Goal: Navigation & Orientation: Find specific page/section

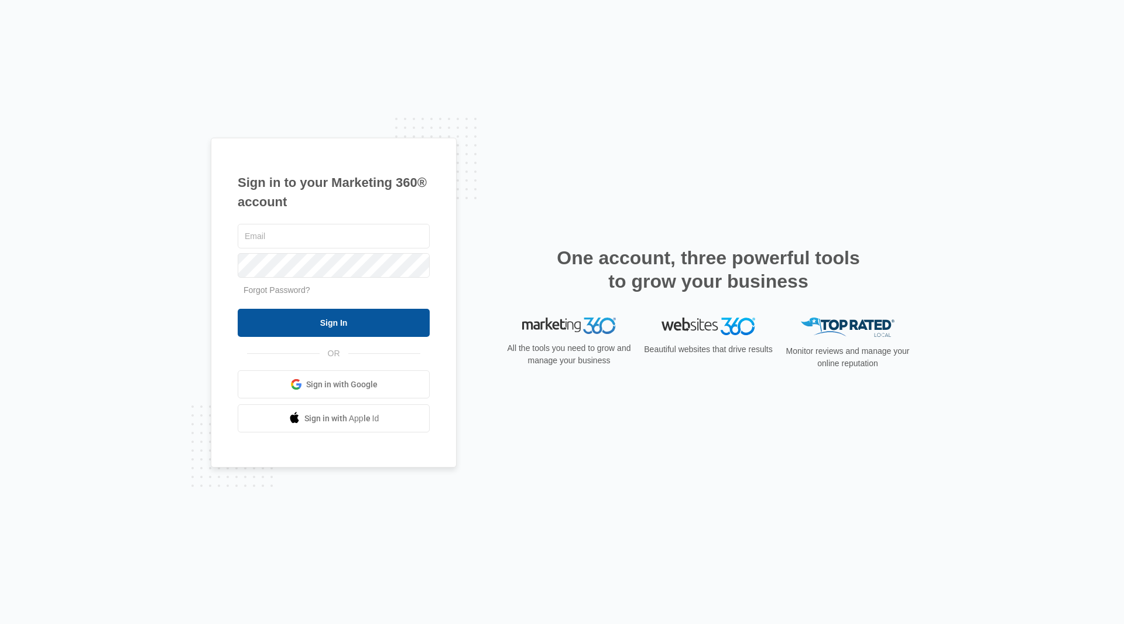
type input "[EMAIL_ADDRESS][DOMAIN_NAME]"
click at [322, 321] on input "Sign In" at bounding box center [334, 323] width 192 height 28
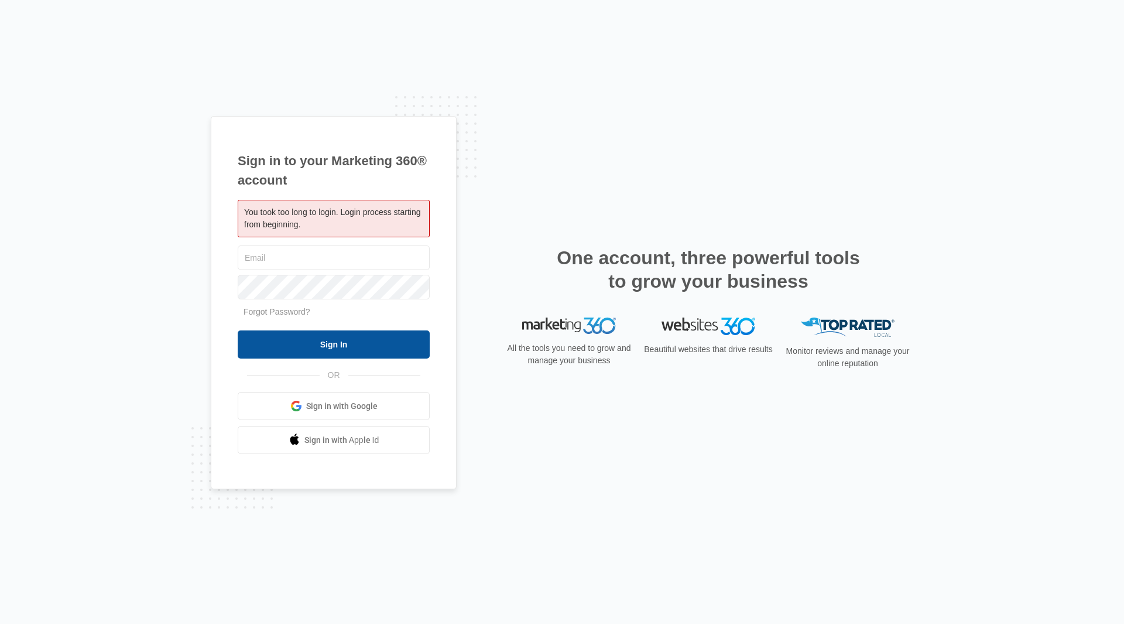
type input "[EMAIL_ADDRESS][DOMAIN_NAME]"
click at [361, 347] on input "Sign In" at bounding box center [334, 344] width 192 height 28
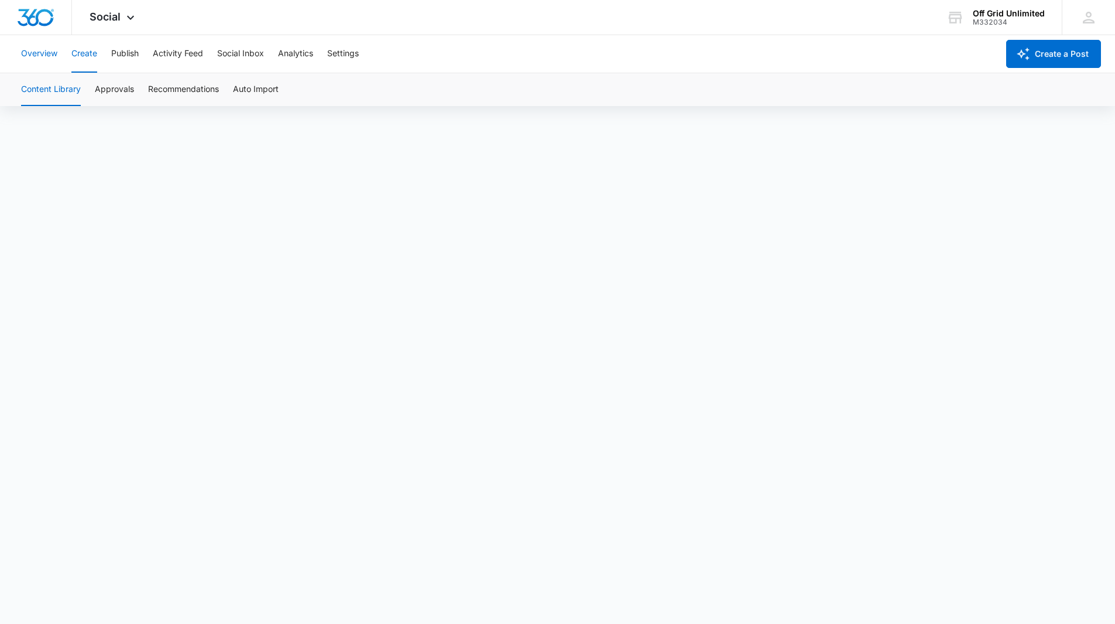
click at [37, 53] on button "Overview" at bounding box center [39, 53] width 36 height 37
click at [129, 8] on div "Social Apps Reputation Websites Forms CRM Email Social Shop Payments POS Conten…" at bounding box center [113, 17] width 83 height 35
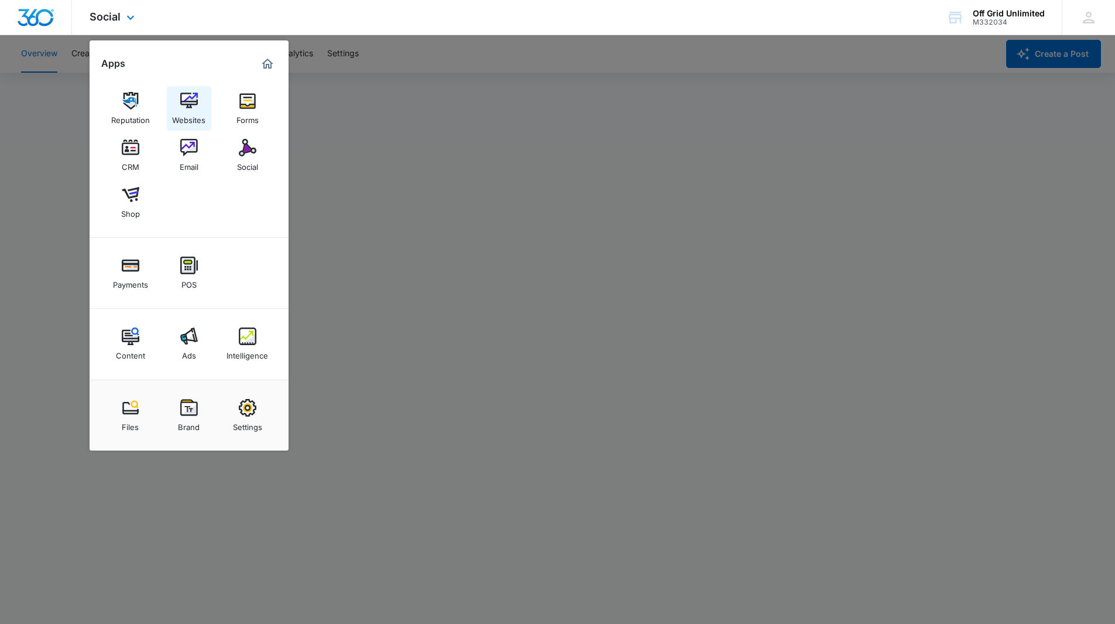
click at [187, 107] on img at bounding box center [189, 101] width 18 height 18
